Goal: Check status: Check status

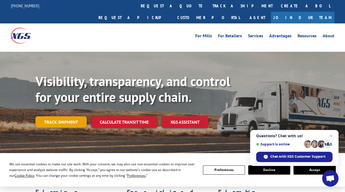
click at [67, 116] on link "Track shipment" at bounding box center [60, 121] width 51 height 11
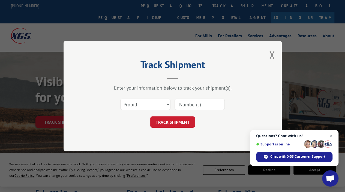
click at [189, 103] on input at bounding box center [200, 104] width 50 height 11
paste input "31511546"
type input "31511546"
click at [185, 121] on button "TRACK SHIPMENT" at bounding box center [172, 121] width 45 height 11
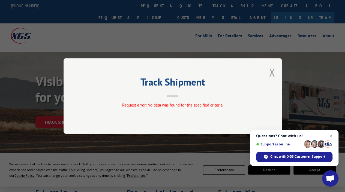
click at [275, 70] on button "Close modal" at bounding box center [272, 72] width 6 height 14
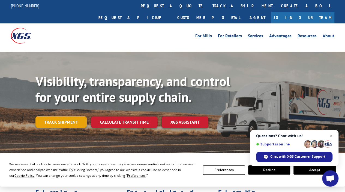
click at [75, 116] on link "Track shipment" at bounding box center [60, 121] width 51 height 11
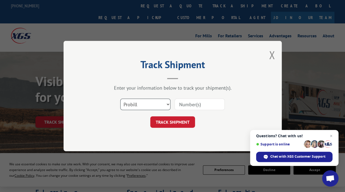
click at [152, 104] on select "Select category... Probill BOL PO" at bounding box center [145, 104] width 50 height 11
select select "bol"
click at [120, 99] on select "Select category... Probill BOL PO" at bounding box center [145, 104] width 50 height 11
click at [195, 101] on input at bounding box center [200, 104] width 50 height 11
paste input "31511546"
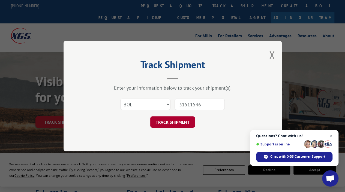
type input "31511546"
click at [179, 122] on button "TRACK SHIPMENT" at bounding box center [172, 121] width 45 height 11
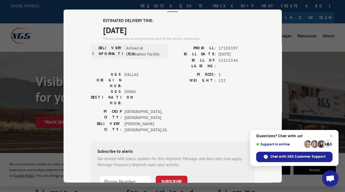
scroll to position [27, 0]
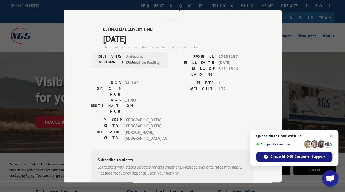
click at [283, 158] on span "Chat with XGS Customer Support" at bounding box center [297, 156] width 55 height 5
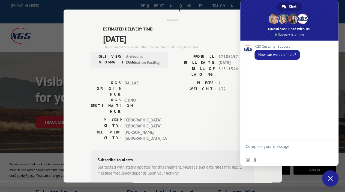
scroll to position [0, 0]
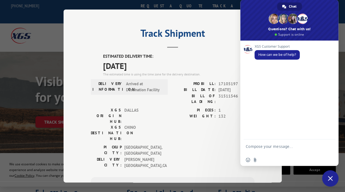
click at [268, 145] on textarea "Compose your message..." at bounding box center [283, 149] width 75 height 10
paste textarea "31511546"
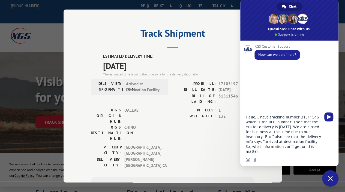
type textarea "Hello, I have tracking number 31511546 which is the BOL number. I see that the …"
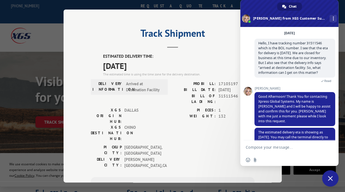
scroll to position [32, 0]
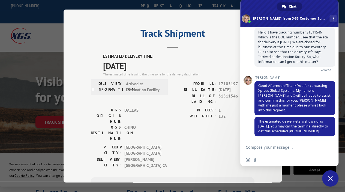
click at [268, 145] on textarea "Compose your message..." at bounding box center [283, 147] width 75 height 5
type textarea "Thanks!"
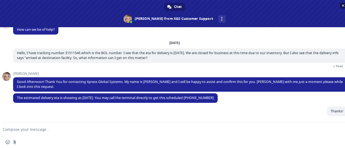
scroll to position [13, 0]
